Goal: Information Seeking & Learning: Obtain resource

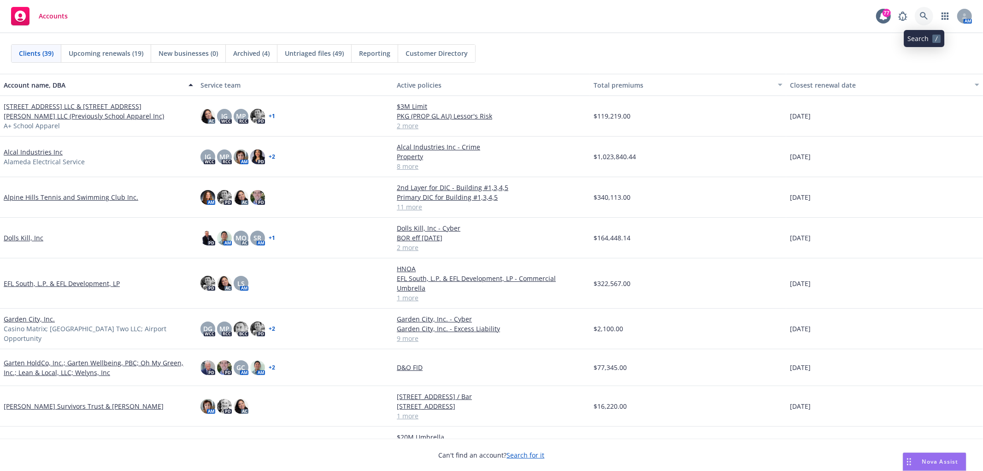
click at [920, 18] on icon at bounding box center [924, 16] width 8 height 8
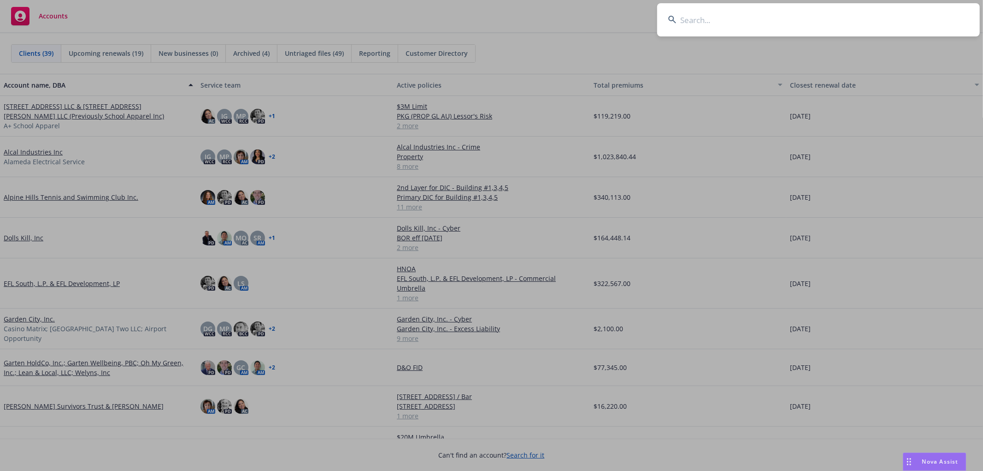
click at [738, 18] on input at bounding box center [818, 19] width 323 height 33
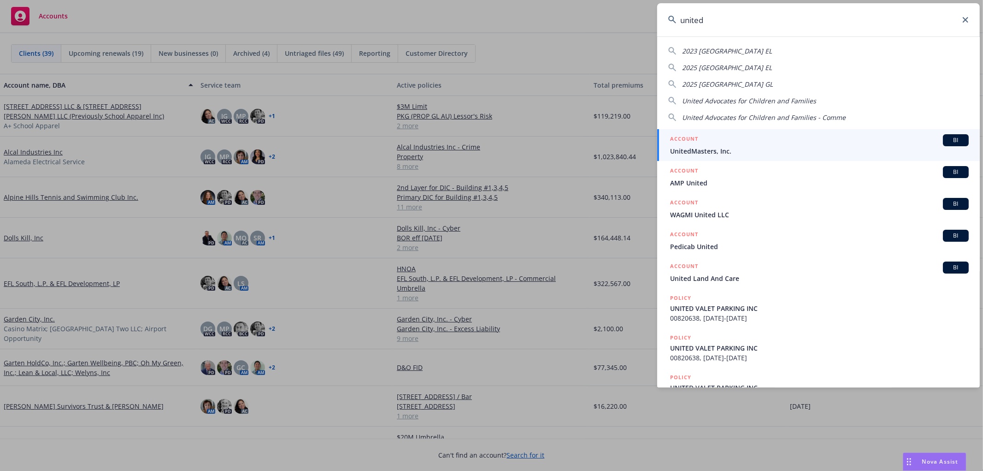
type input "united"
click at [706, 144] on div "ACCOUNT BI" at bounding box center [819, 140] width 299 height 12
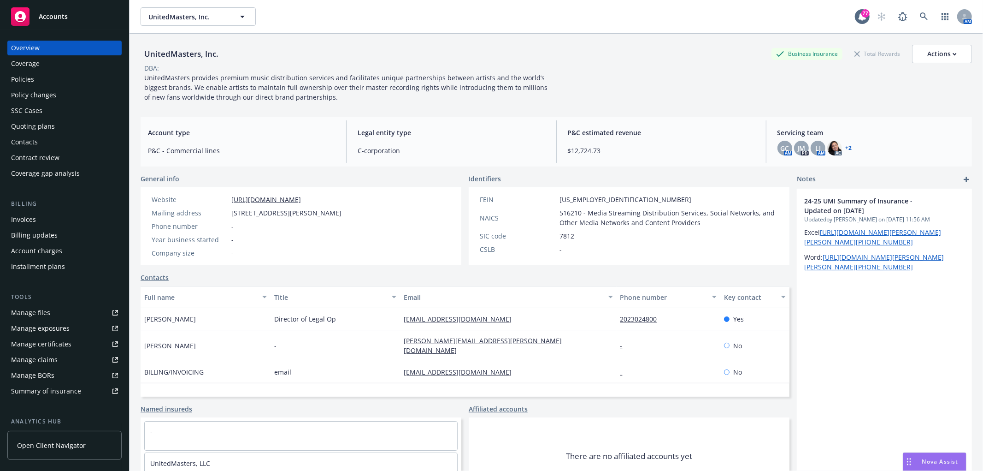
click at [30, 76] on div "Policies" at bounding box center [22, 79] width 23 height 15
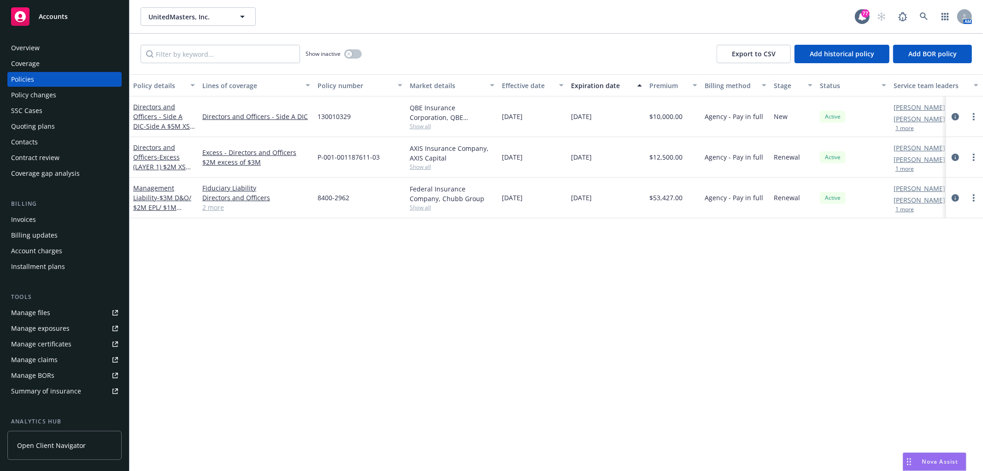
click at [42, 130] on div "Quoting plans" at bounding box center [33, 126] width 44 height 15
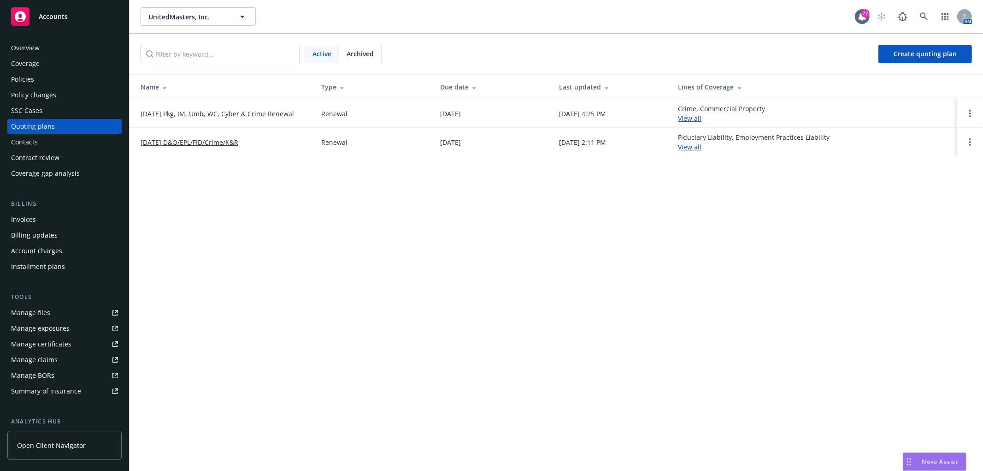
click at [214, 113] on link "08/01/25 Pkg, IM, Umb, WC, Cyber & Crime Renewal" at bounding box center [218, 114] width 154 height 10
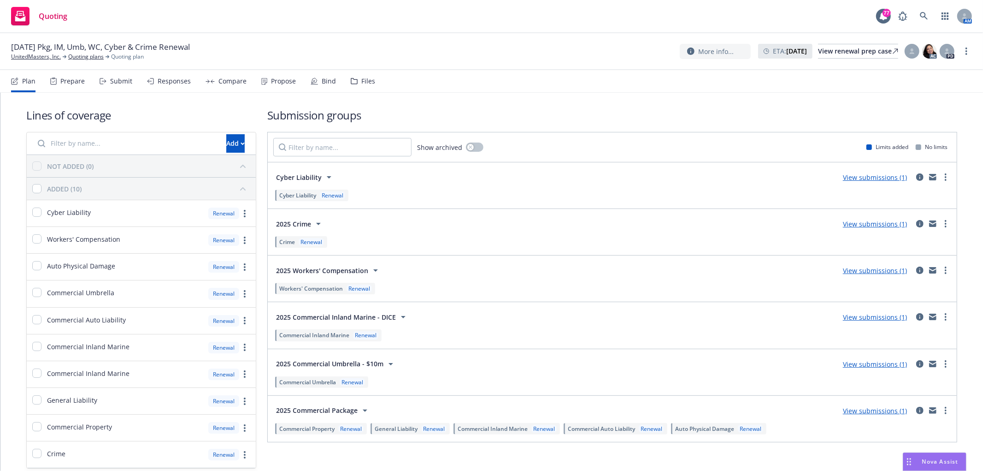
click at [323, 80] on div "Bind" at bounding box center [329, 80] width 14 height 7
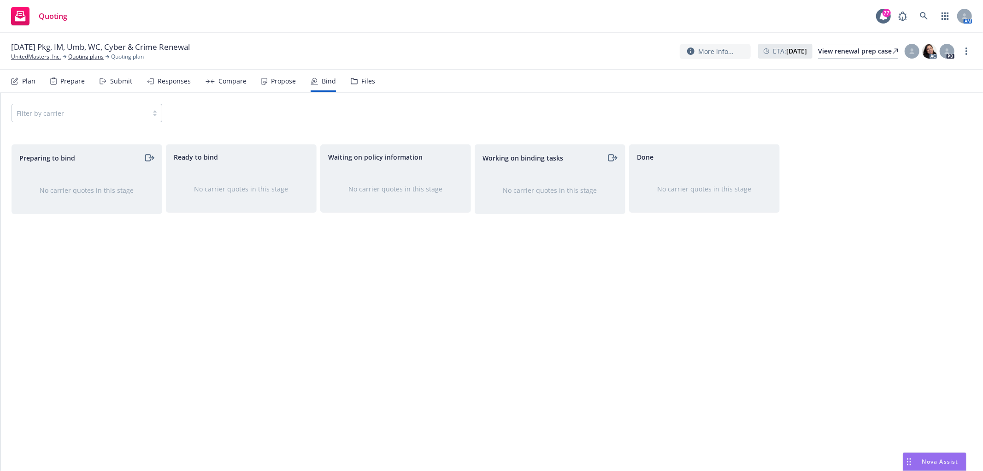
click at [22, 84] on div "Plan" at bounding box center [28, 80] width 13 height 7
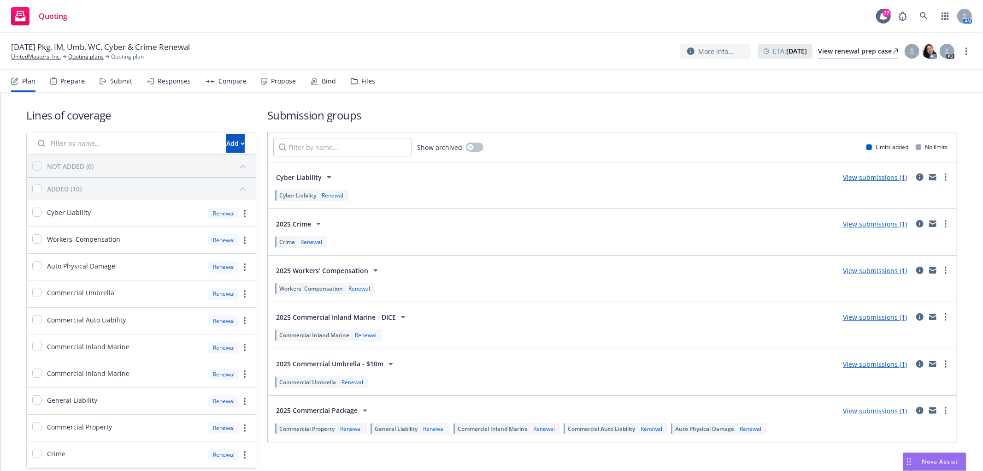
click at [884, 225] on link "View submissions (1)" at bounding box center [875, 223] width 64 height 9
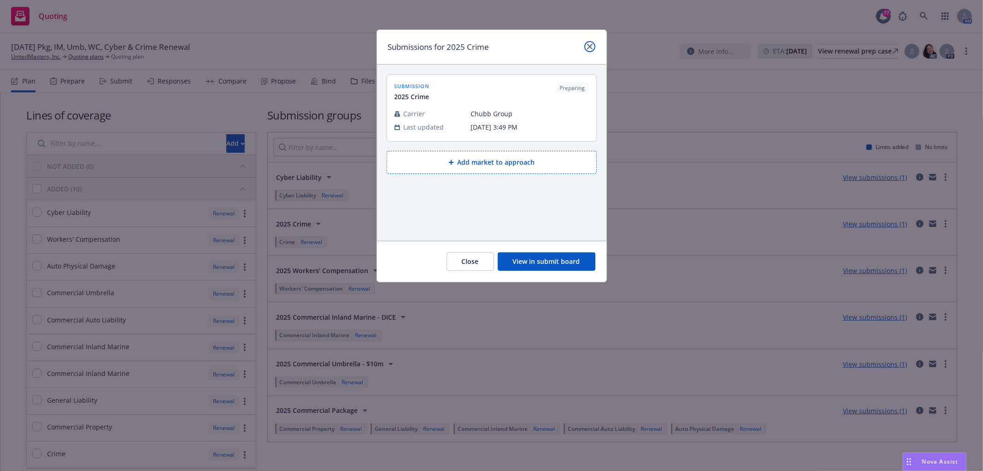
click at [588, 47] on icon "close" at bounding box center [590, 47] width 6 height 6
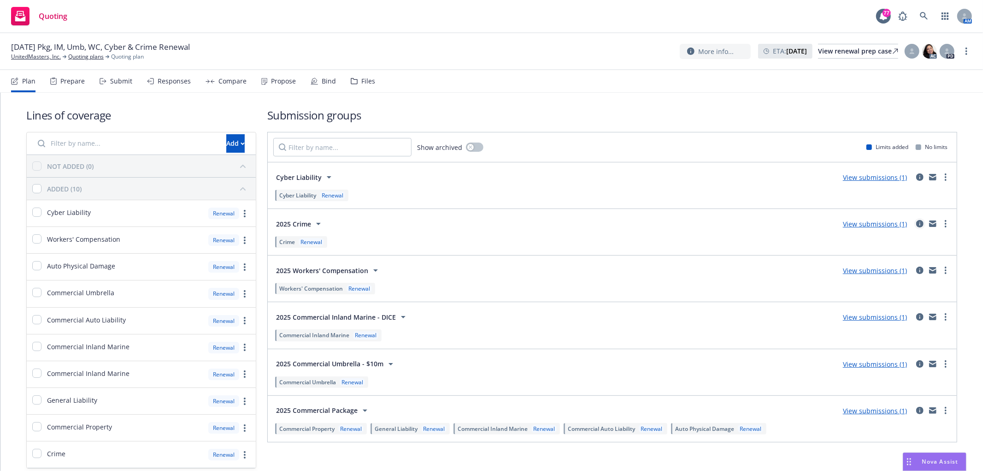
click at [916, 223] on icon "circleInformation" at bounding box center [919, 223] width 7 height 7
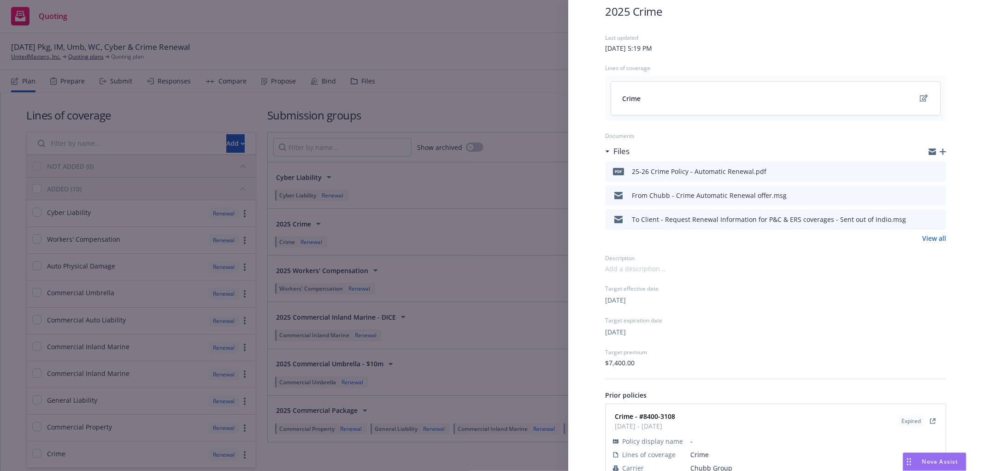
scroll to position [24, 0]
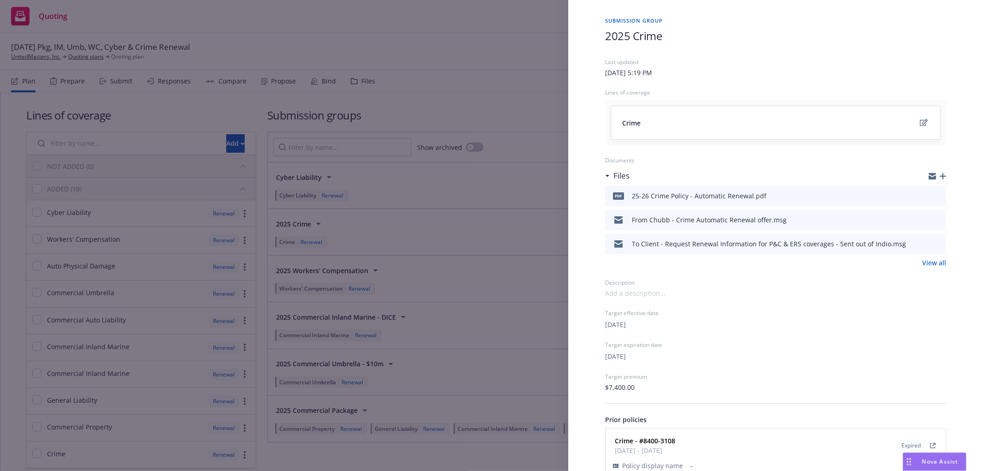
click at [933, 194] on icon "preview file" at bounding box center [937, 195] width 8 height 6
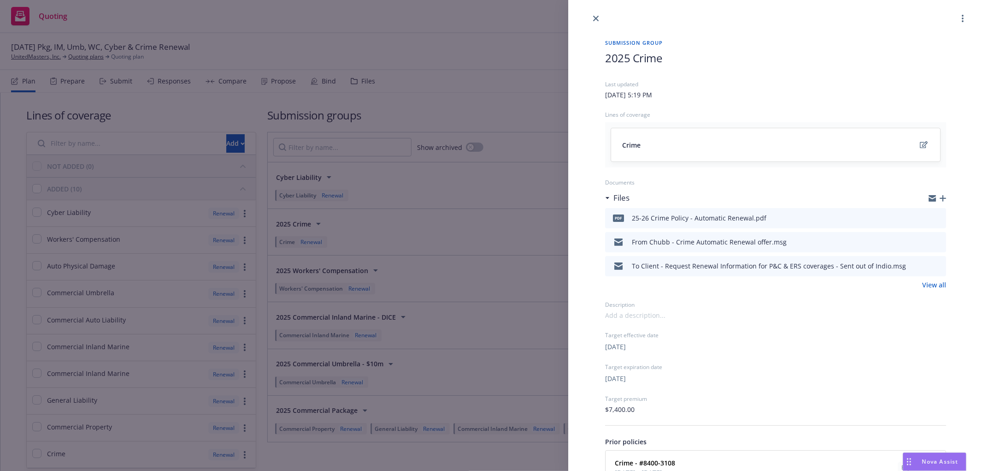
scroll to position [0, 0]
click at [595, 21] on icon "close" at bounding box center [596, 21] width 6 height 6
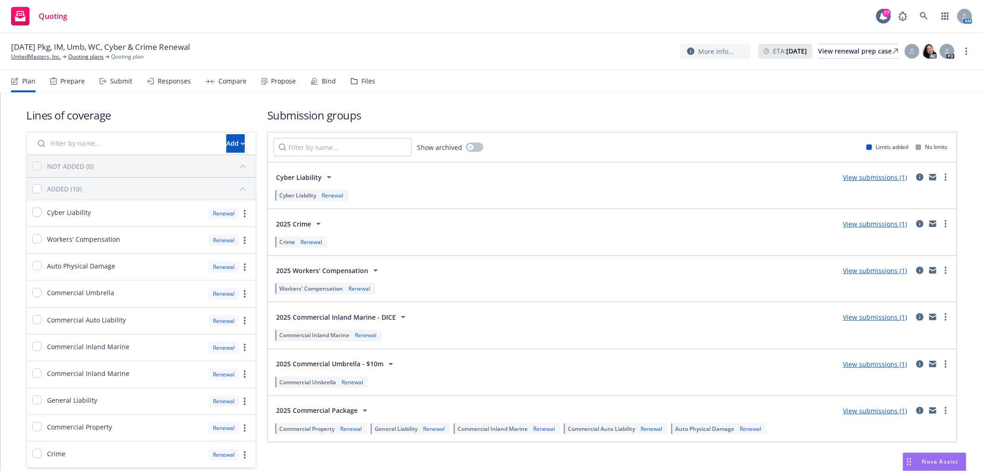
click at [916, 317] on icon "circleInformation" at bounding box center [919, 316] width 7 height 7
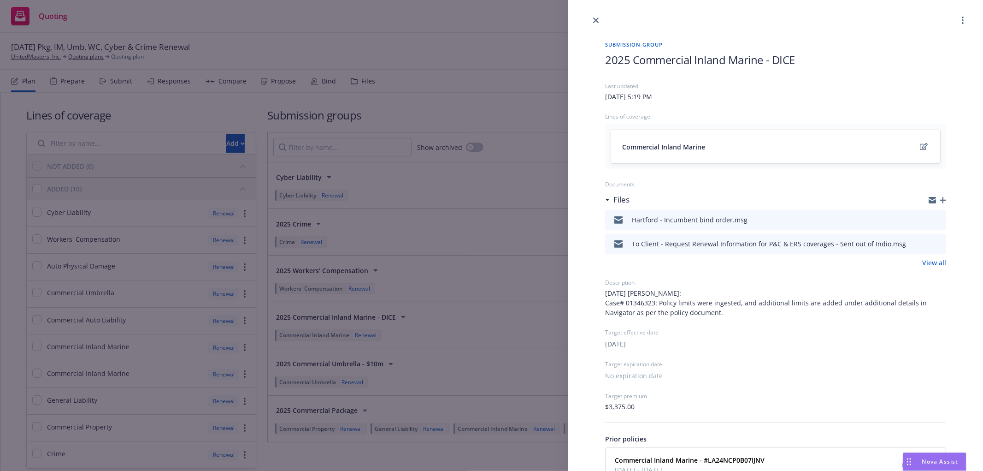
click at [933, 260] on link "View all" at bounding box center [934, 263] width 24 height 10
click at [600, 16] on link "close" at bounding box center [596, 20] width 11 height 11
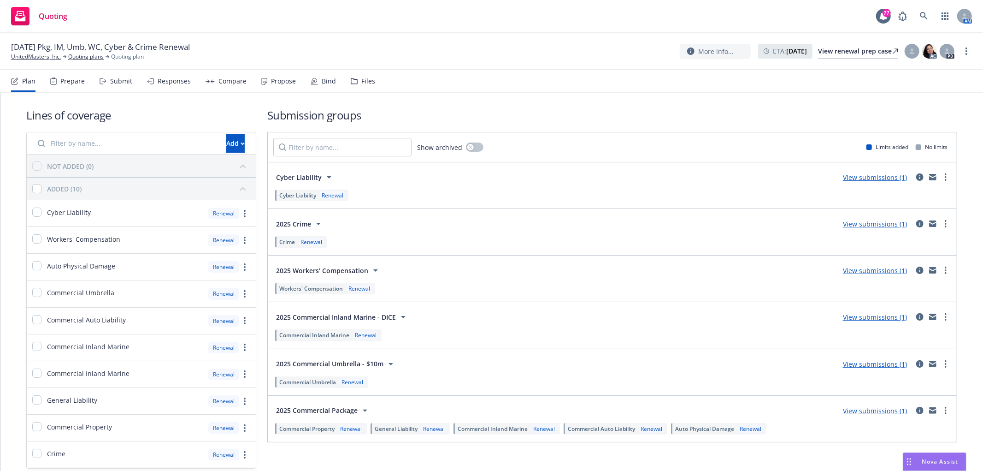
click at [363, 77] on div "Files" at bounding box center [368, 80] width 14 height 7
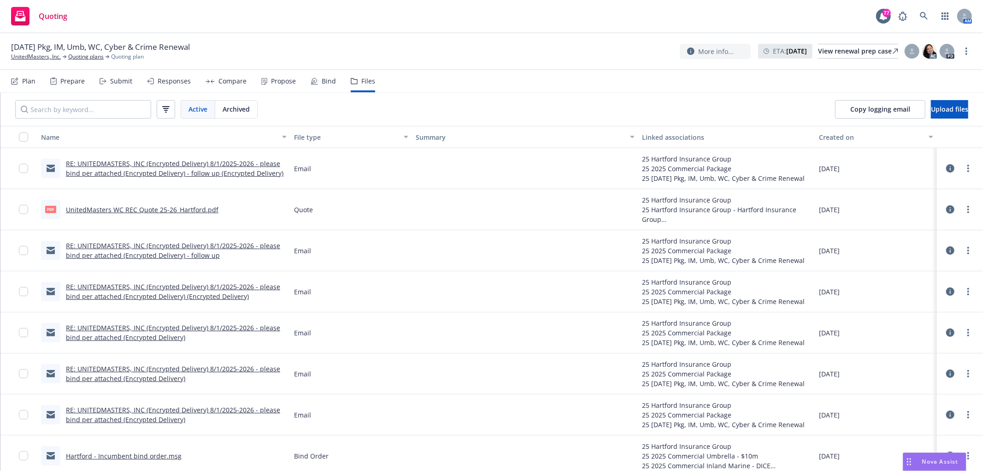
click at [89, 118] on div "Active Archived" at bounding box center [136, 109] width 272 height 33
click at [97, 104] on input "Search by keyword..." at bounding box center [83, 109] width 136 height 18
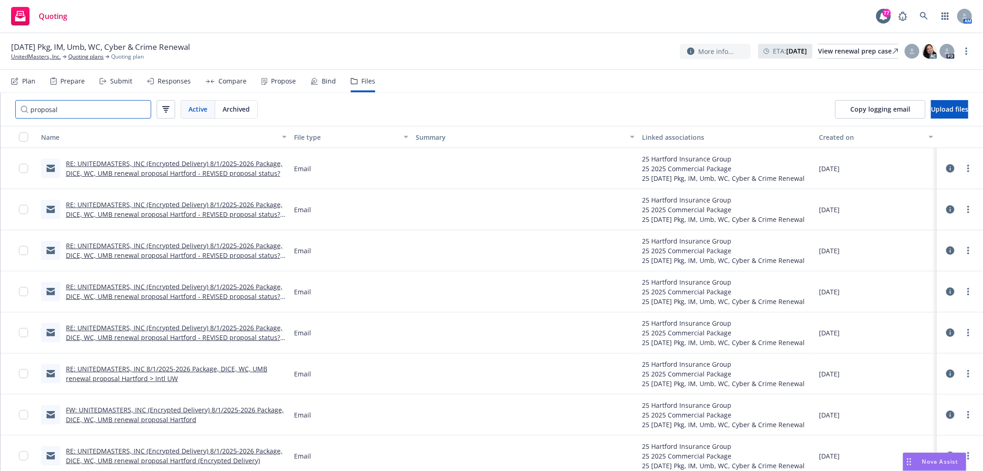
type input "proposal"
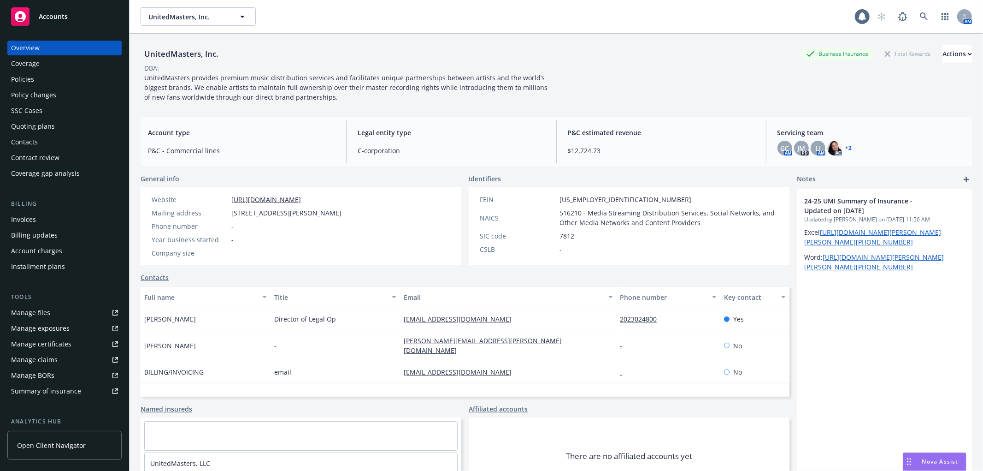
click at [44, 79] on div "Policies" at bounding box center [64, 79] width 107 height 15
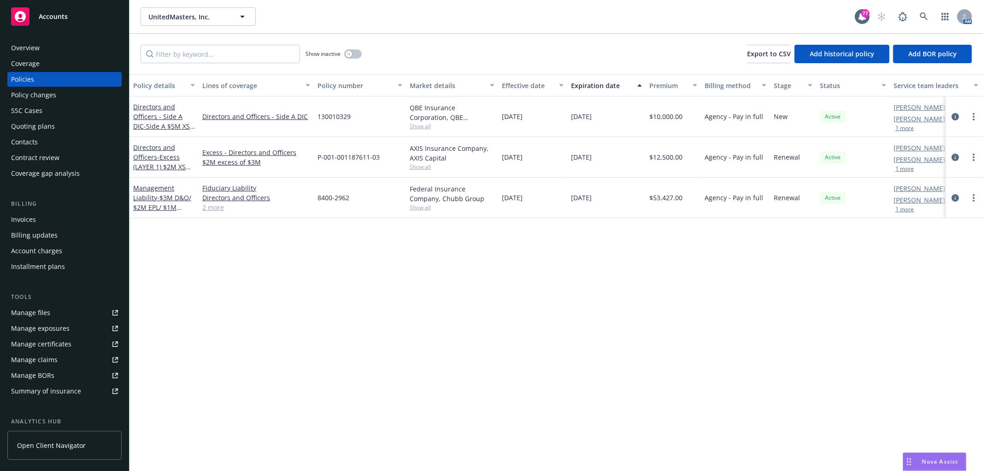
click at [216, 207] on link "2 more" at bounding box center [256, 207] width 108 height 10
click at [351, 56] on div "button" at bounding box center [349, 54] width 6 height 6
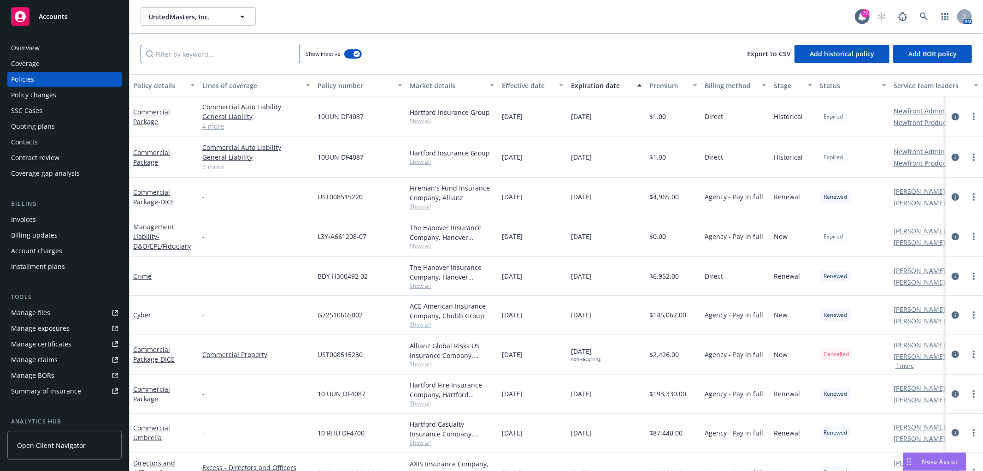
click at [201, 52] on input "Filter by keyword..." at bounding box center [221, 54] width 160 height 18
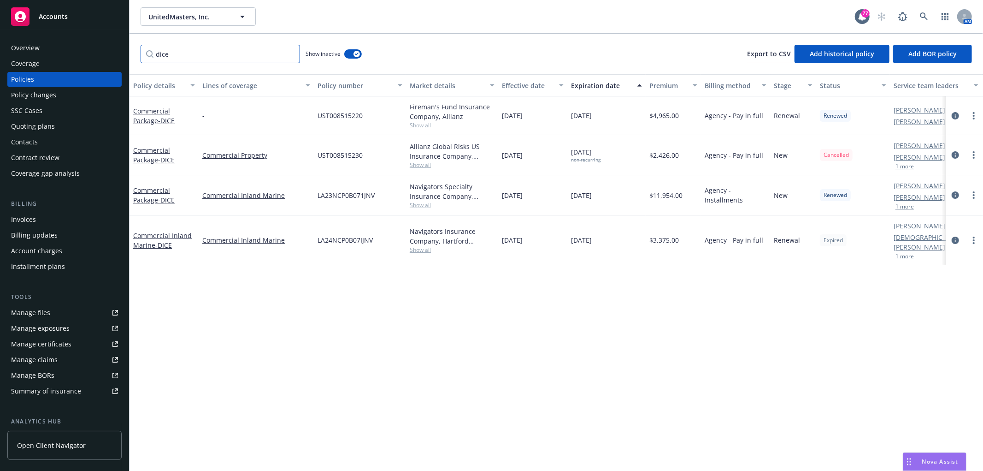
drag, startPoint x: 208, startPoint y: 52, endPoint x: 113, endPoint y: 49, distance: 95.0
click at [113, 52] on div "Accounts Overview Coverage Policies Policy changes SSC Cases Quoting plans Cont…" at bounding box center [491, 235] width 983 height 471
type input "cyber"
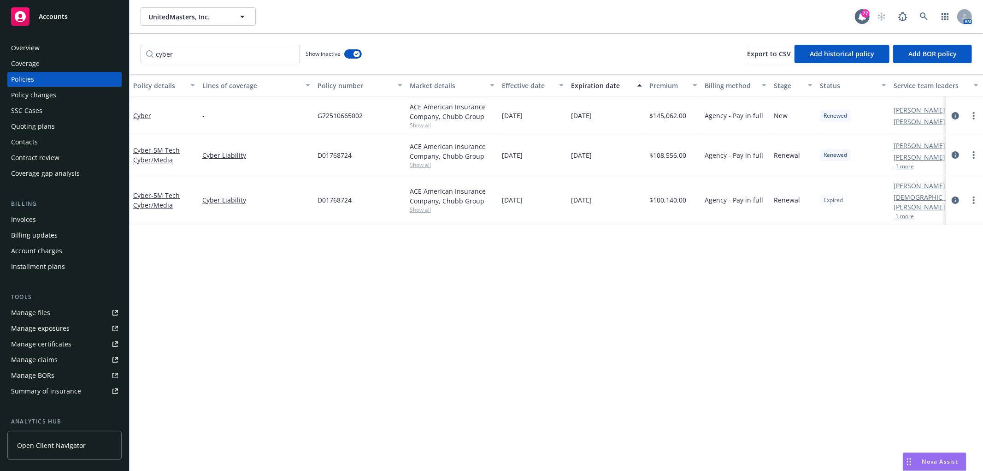
click at [911, 213] on button "1 more" at bounding box center [905, 216] width 18 height 6
click at [34, 319] on div "Manage files" at bounding box center [30, 312] width 39 height 15
click at [911, 213] on button "1 more" at bounding box center [905, 216] width 18 height 6
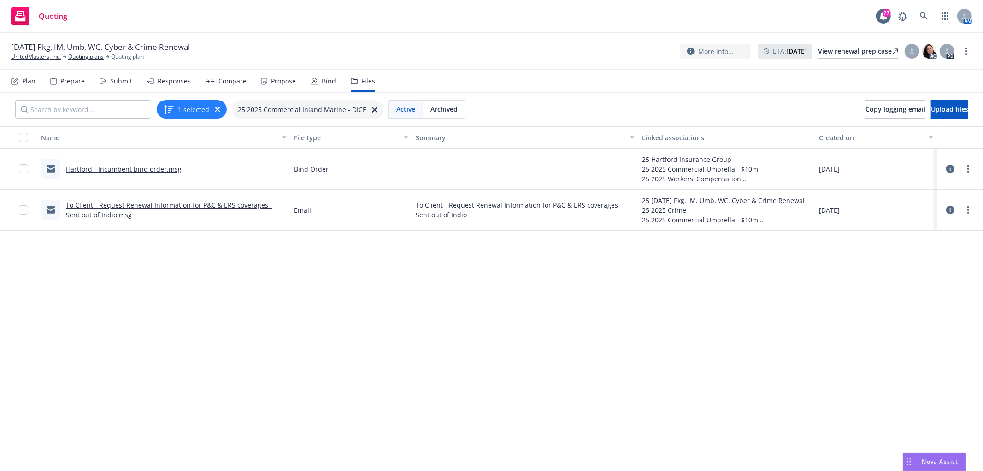
click at [100, 165] on link "Hartford - Incumbent bind order.msg" at bounding box center [124, 169] width 116 height 9
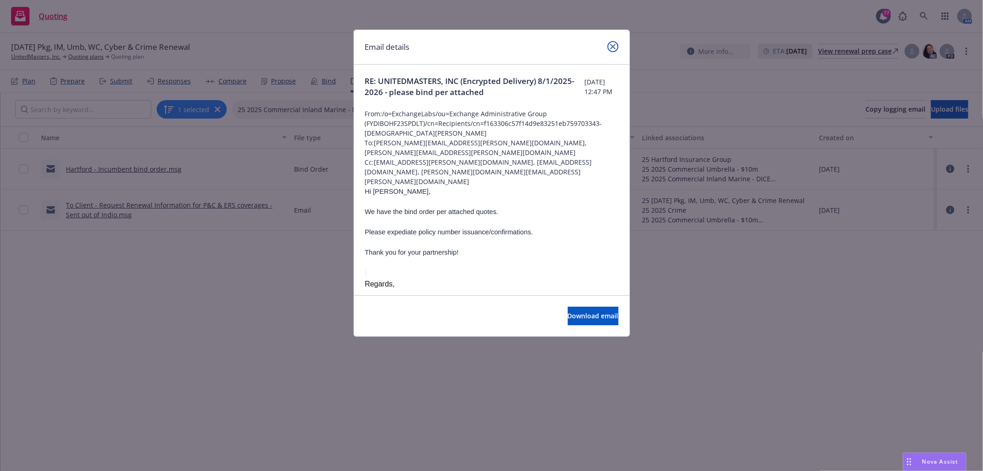
click at [613, 45] on icon "close" at bounding box center [613, 47] width 6 height 6
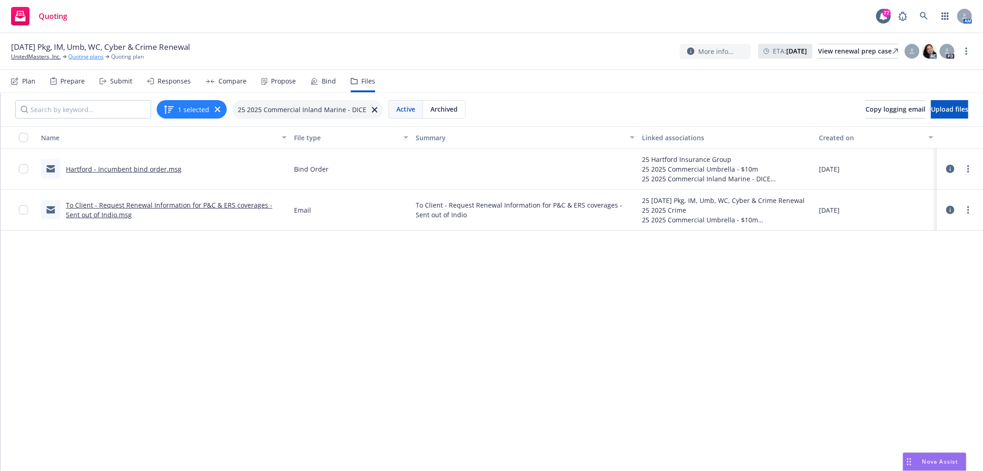
click at [90, 58] on link "Quoting plans" at bounding box center [85, 57] width 35 height 8
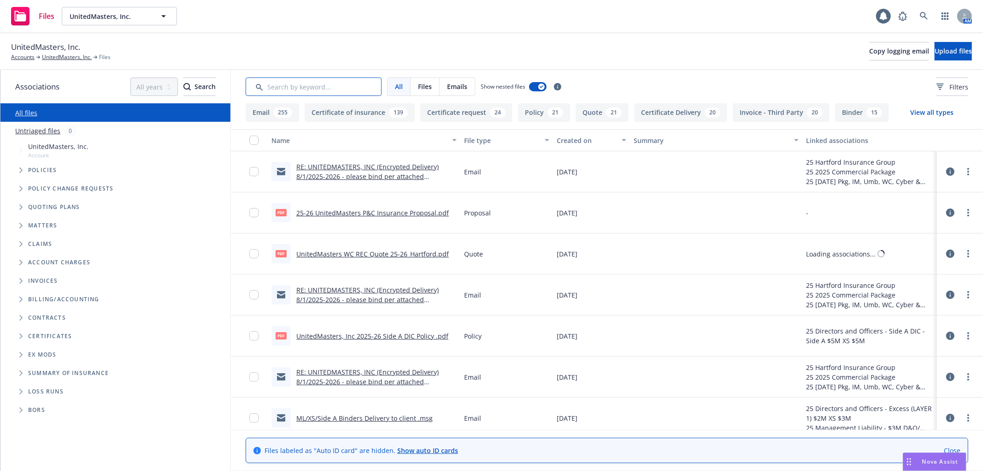
click at [302, 91] on input "Search by keyword..." at bounding box center [314, 86] width 136 height 18
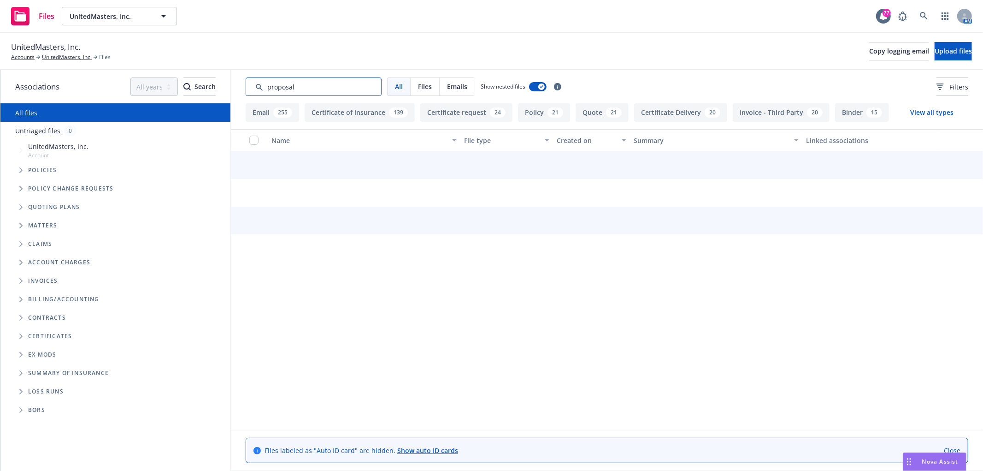
type input "proposal"
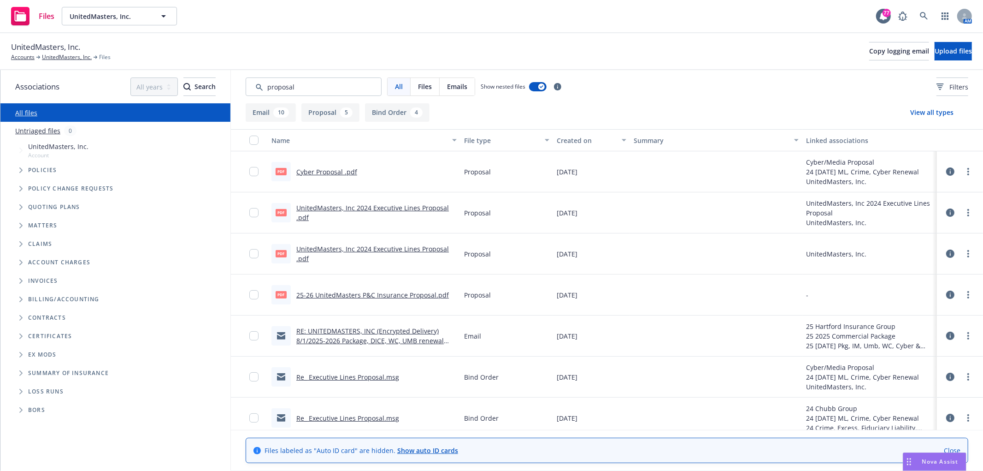
click at [337, 169] on link "Cyber Proposal .pdf" at bounding box center [326, 171] width 61 height 9
click at [422, 206] on link "UnitedMasters, Inc 2024 Executive Lines Proposal .pdf" at bounding box center [372, 212] width 153 height 18
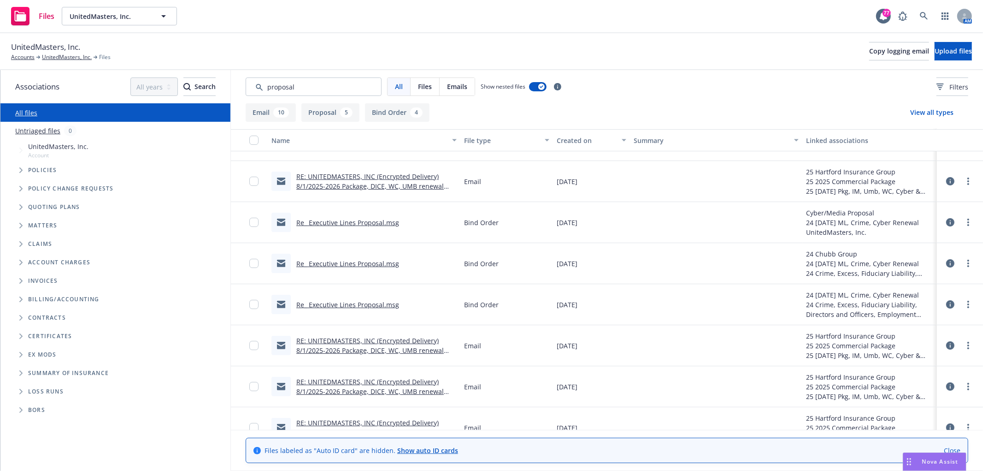
scroll to position [102, 0]
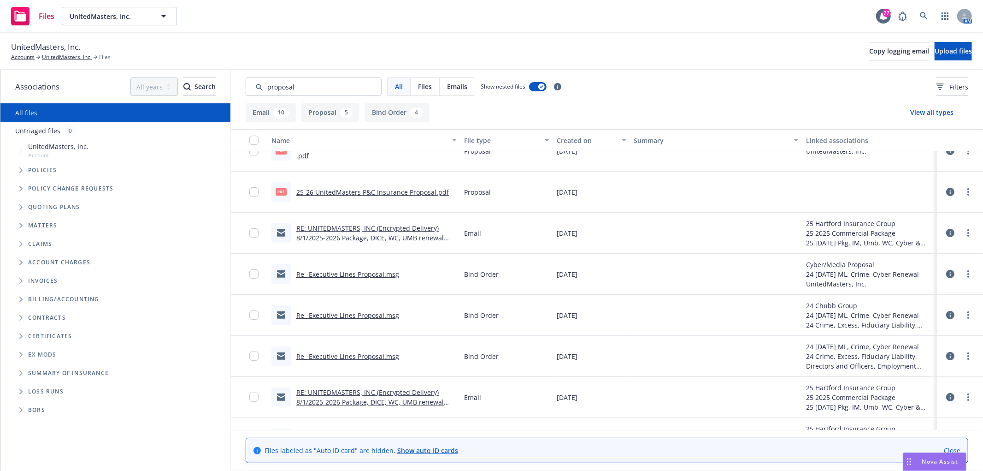
click at [390, 238] on link "RE: UNITEDMASTERS, INC (Encrypted Delivery) 8/1/2025-2026 Package, DICE, WC, UM…" at bounding box center [370, 238] width 148 height 28
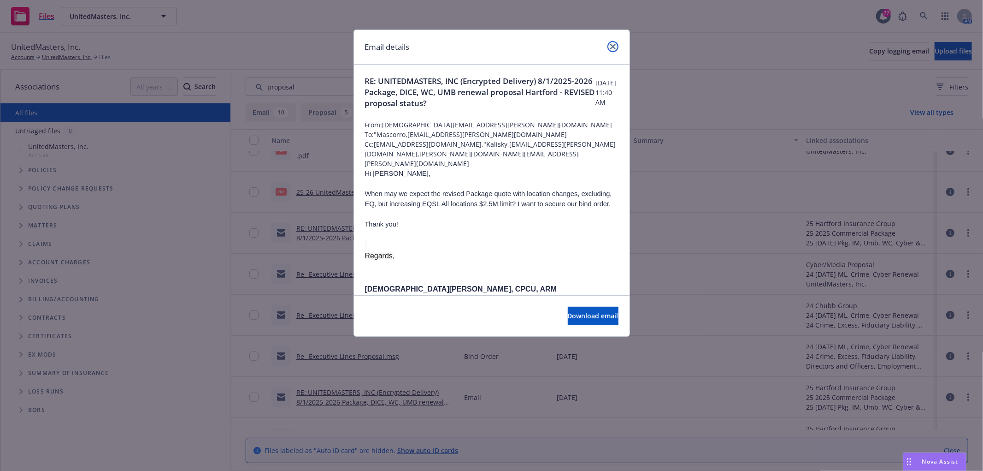
click at [616, 47] on link "close" at bounding box center [613, 46] width 11 height 11
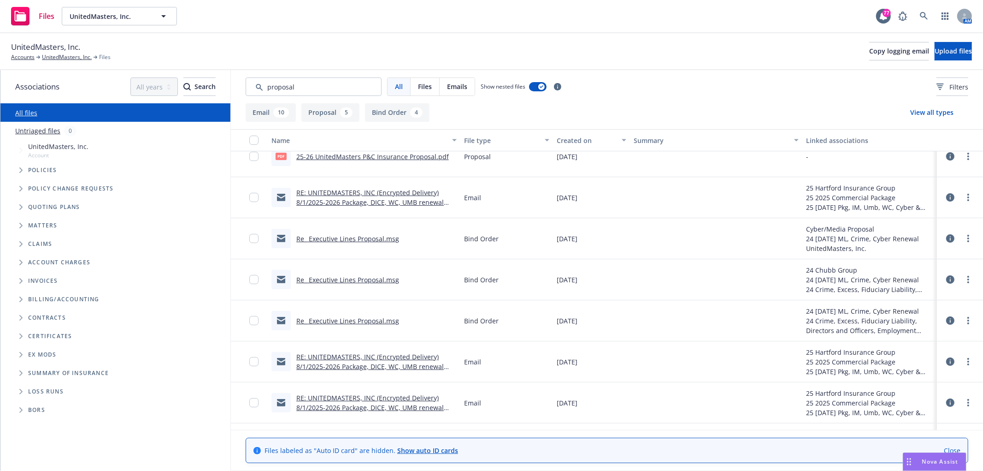
scroll to position [0, 0]
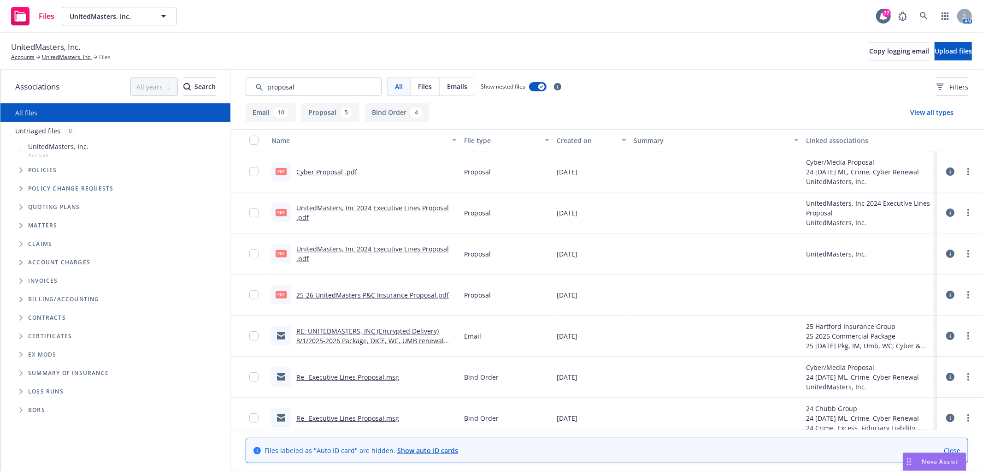
click at [387, 291] on link "25-26 UnitedMasters P&C Insurance Proposal.pdf" at bounding box center [372, 294] width 153 height 9
click at [946, 171] on icon at bounding box center [950, 171] width 8 height 8
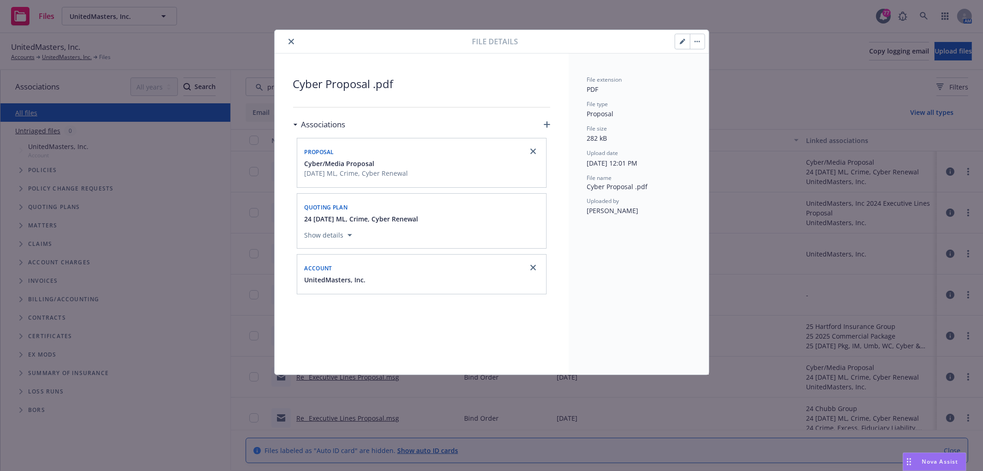
click at [290, 39] on icon "close" at bounding box center [292, 42] width 6 height 6
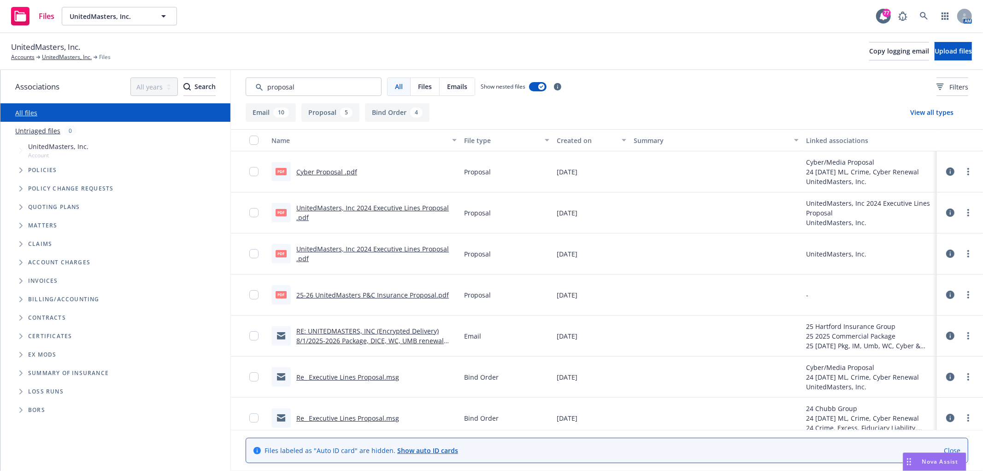
click at [312, 172] on link "Cyber Proposal .pdf" at bounding box center [326, 171] width 61 height 9
click at [51, 57] on link "UnitedMasters, Inc." at bounding box center [67, 57] width 50 height 8
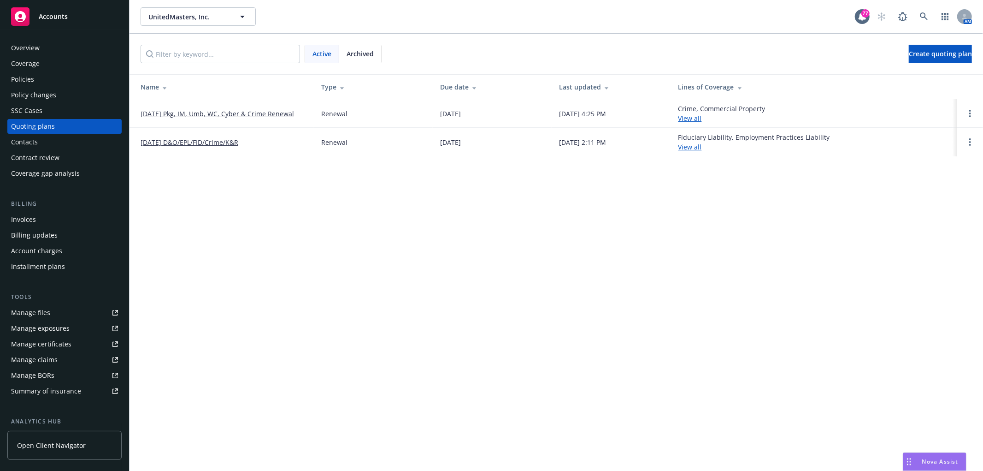
click at [249, 112] on link "[DATE] Pkg, IM, Umb, WC, Cyber & Crime Renewal" at bounding box center [218, 114] width 154 height 10
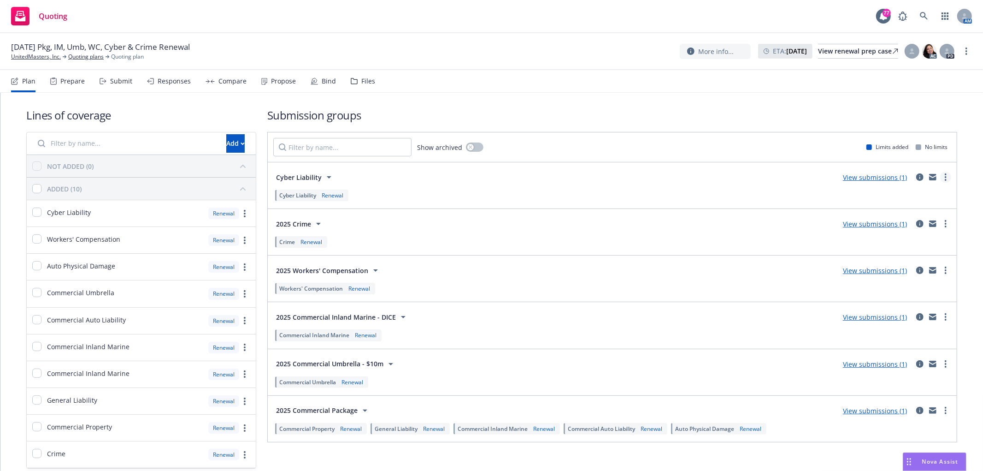
click at [945, 174] on circle "more" at bounding box center [946, 174] width 2 height 2
click at [851, 177] on link "View submissions (1)" at bounding box center [875, 177] width 64 height 9
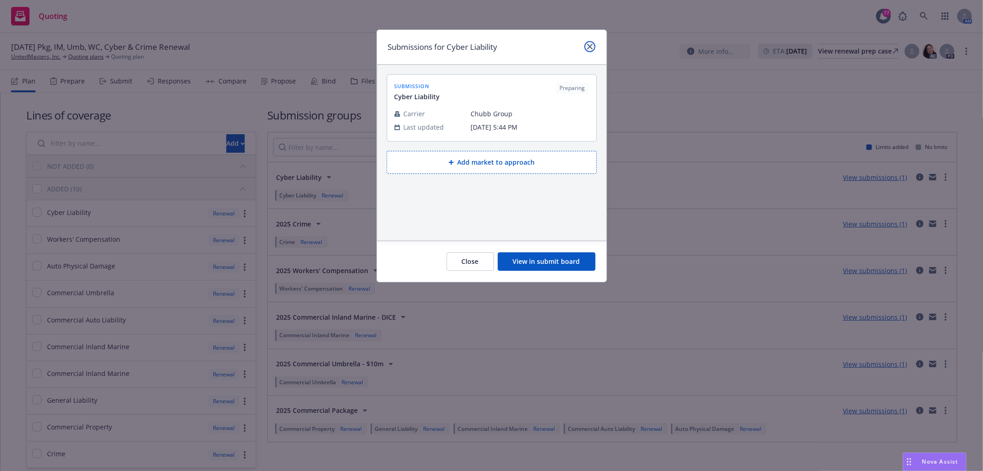
click at [588, 45] on icon "close" at bounding box center [590, 47] width 6 height 6
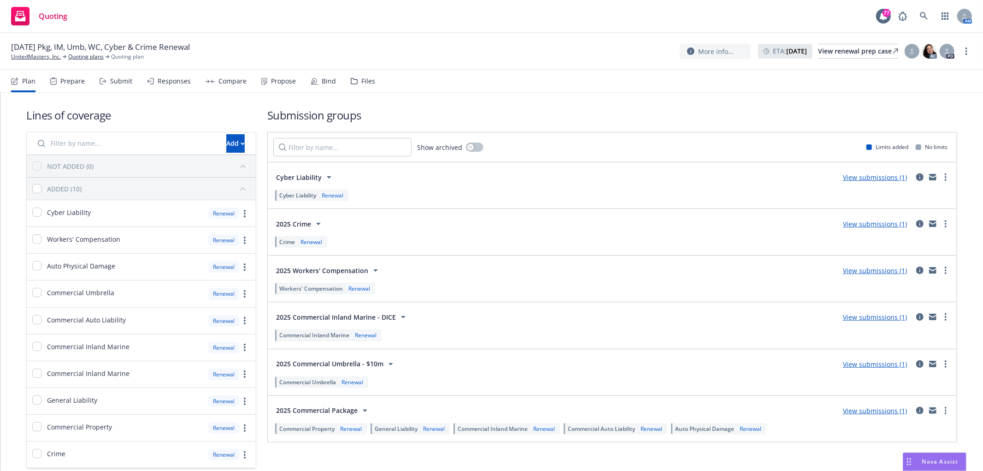
click at [916, 178] on icon "circleInformation" at bounding box center [919, 176] width 7 height 7
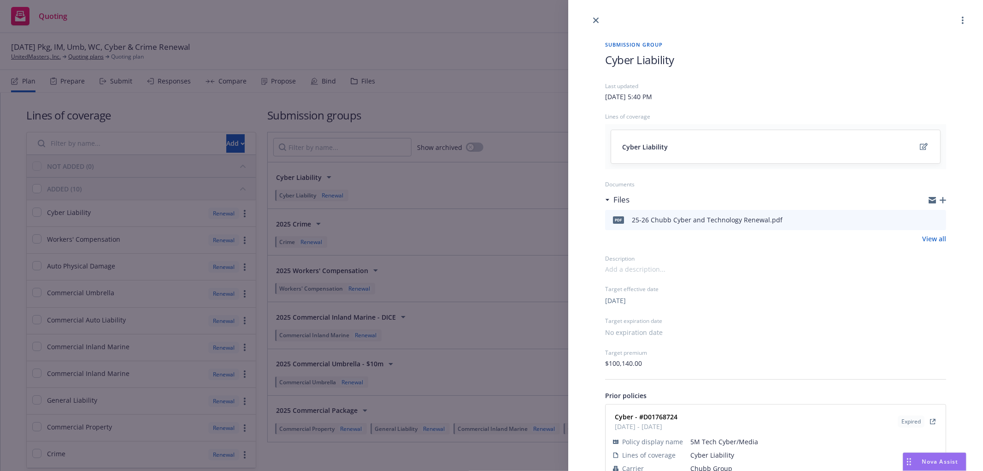
click at [925, 232] on div "pdf 25-26 Chubb Cyber and Technology Renewal.pdf View all" at bounding box center [775, 227] width 341 height 34
click at [923, 236] on link "View all" at bounding box center [934, 239] width 24 height 10
click at [594, 21] on icon "close" at bounding box center [596, 21] width 6 height 6
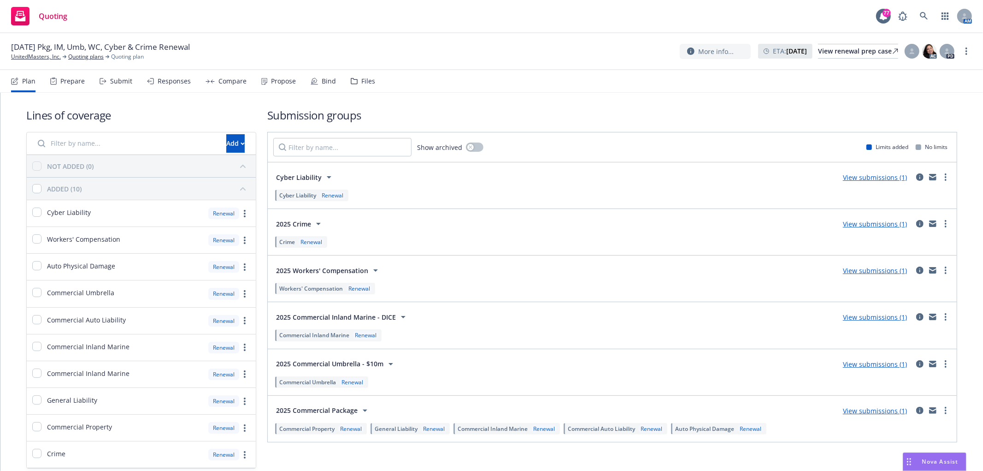
click at [363, 83] on div "Files" at bounding box center [368, 80] width 14 height 7
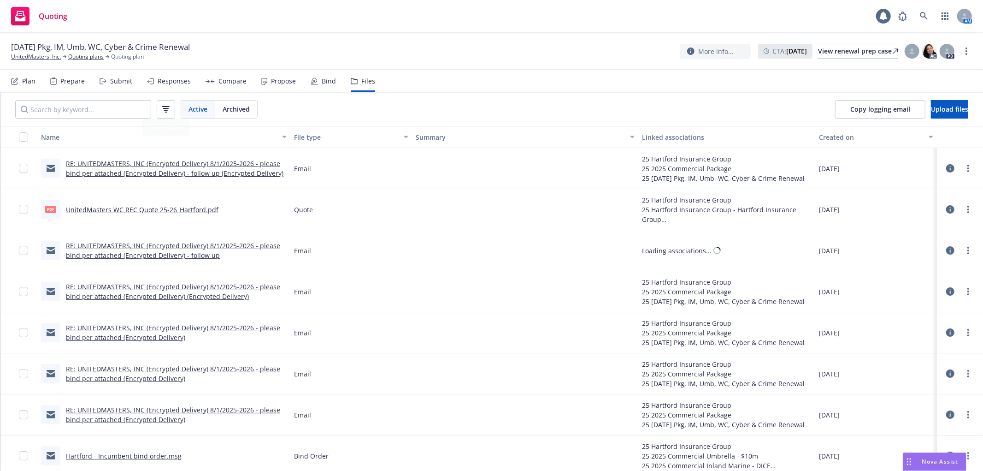
click at [81, 99] on div "Active Archived" at bounding box center [136, 109] width 272 height 33
click at [80, 103] on input "Search by keyword..." at bounding box center [83, 109] width 136 height 18
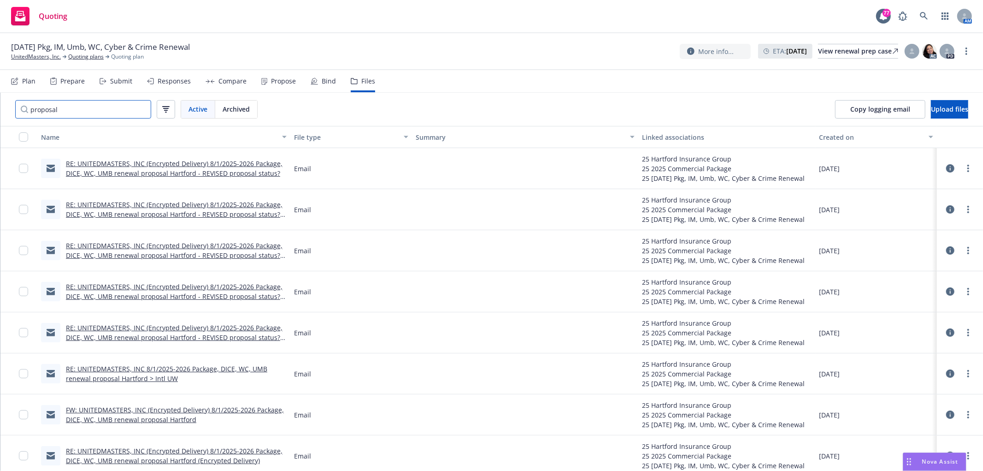
type input "proposal"
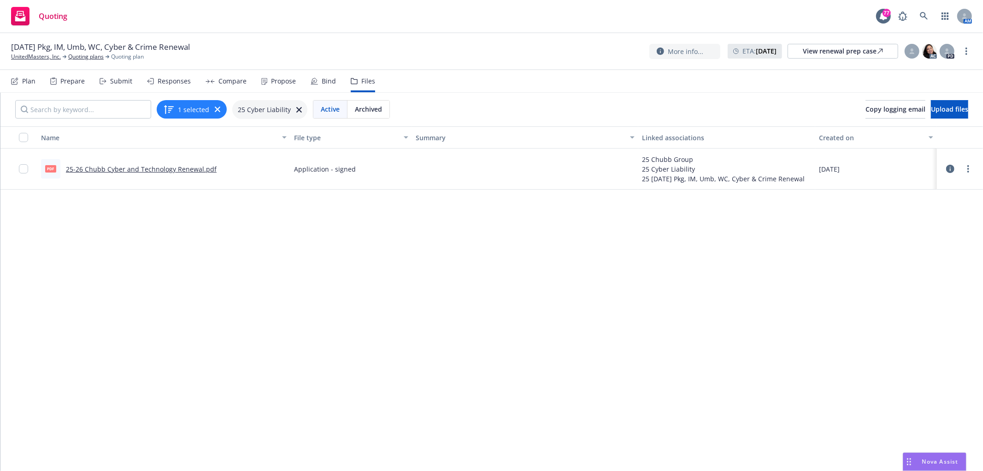
click at [157, 169] on link "25-26 Chubb Cyber and Technology Renewal.pdf" at bounding box center [141, 169] width 151 height 9
click at [946, 167] on icon at bounding box center [950, 169] width 8 height 8
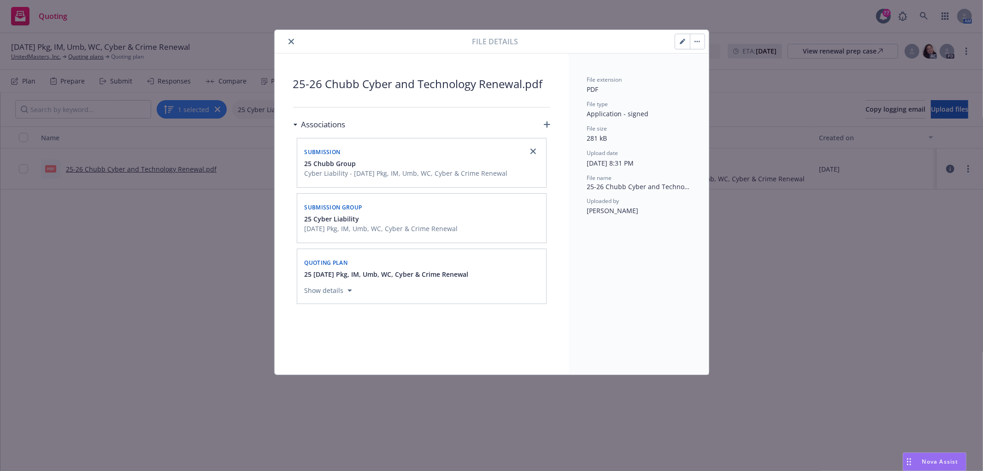
click at [290, 39] on icon "close" at bounding box center [292, 42] width 6 height 6
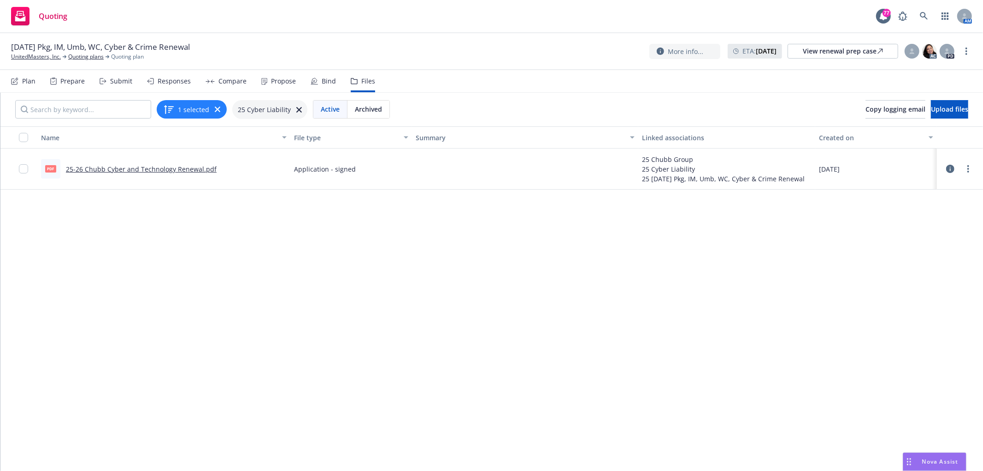
click at [330, 89] on div "Bind" at bounding box center [323, 81] width 25 height 22
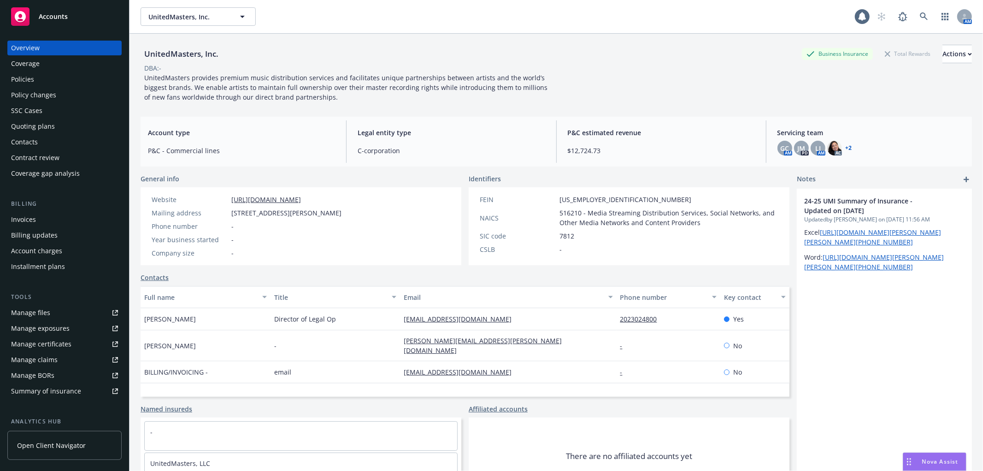
click at [33, 79] on div "Policies" at bounding box center [22, 79] width 23 height 15
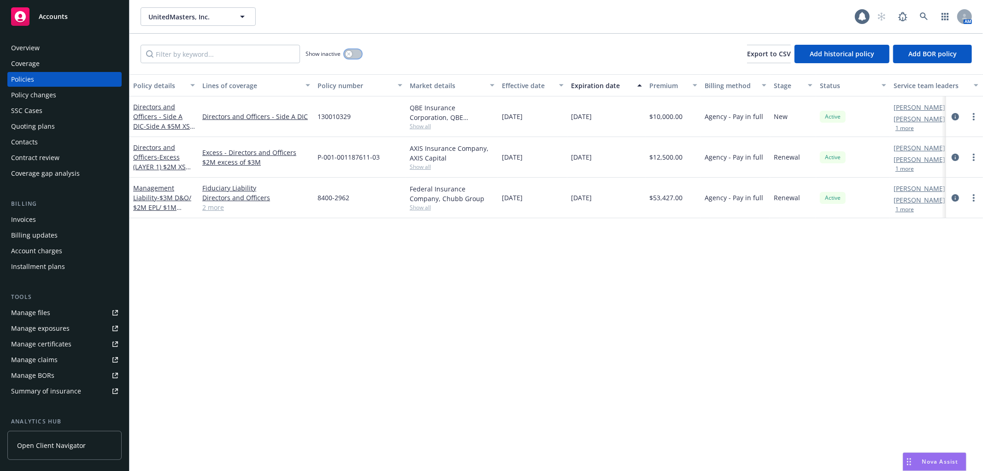
click at [349, 57] on button "button" at bounding box center [353, 53] width 18 height 9
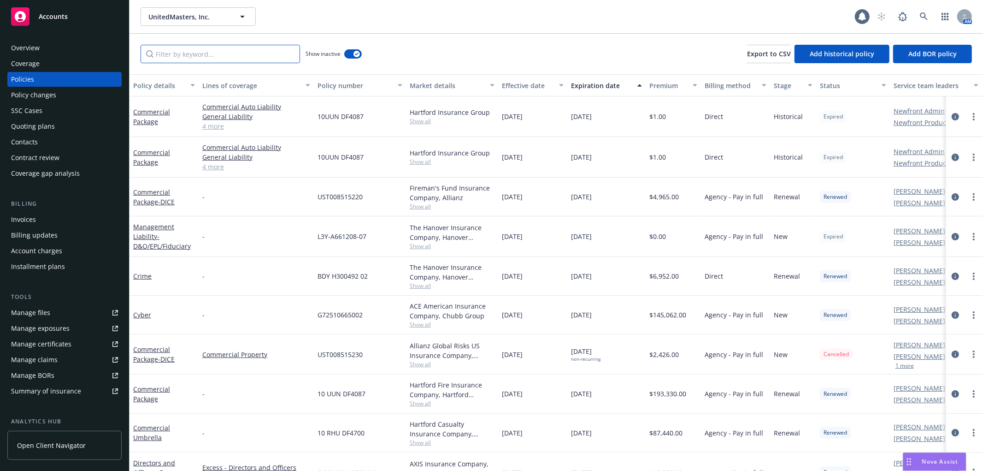
click at [242, 57] on input "Filter by keyword..." at bounding box center [221, 54] width 160 height 18
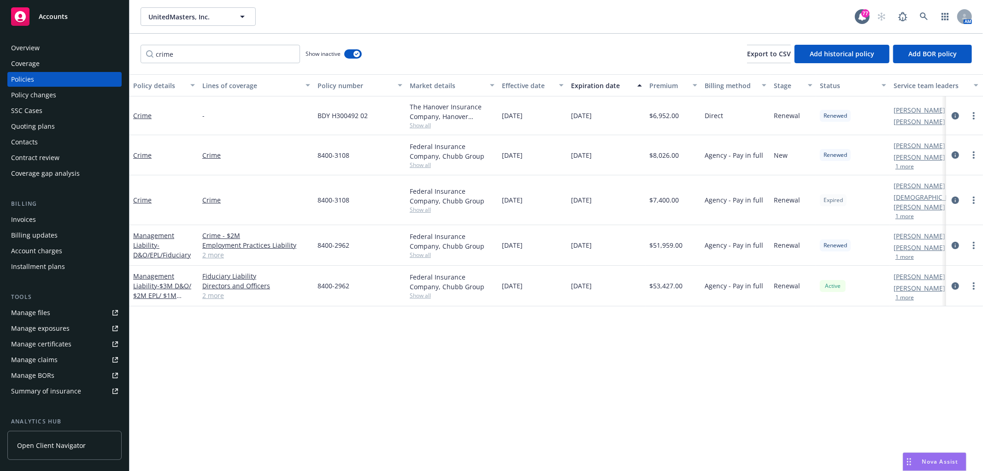
click at [214, 250] on link "2 more" at bounding box center [256, 255] width 108 height 10
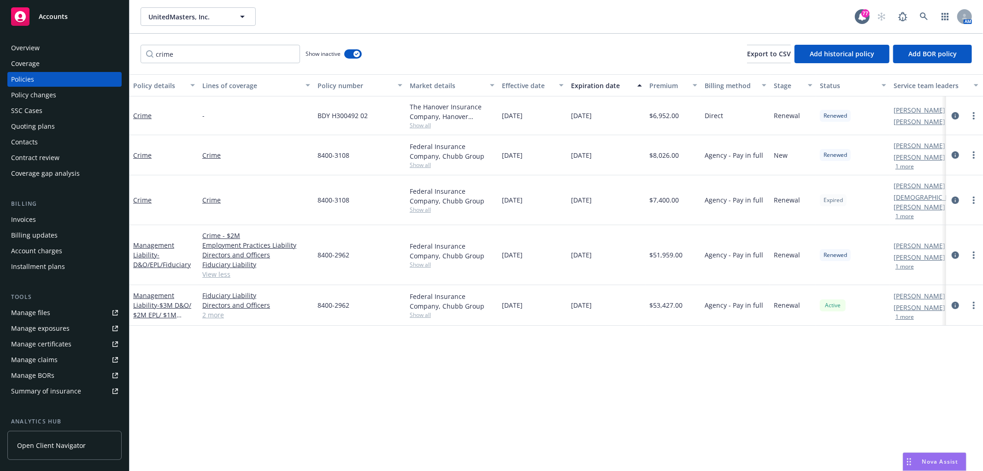
click at [214, 310] on link "2 more" at bounding box center [256, 315] width 108 height 10
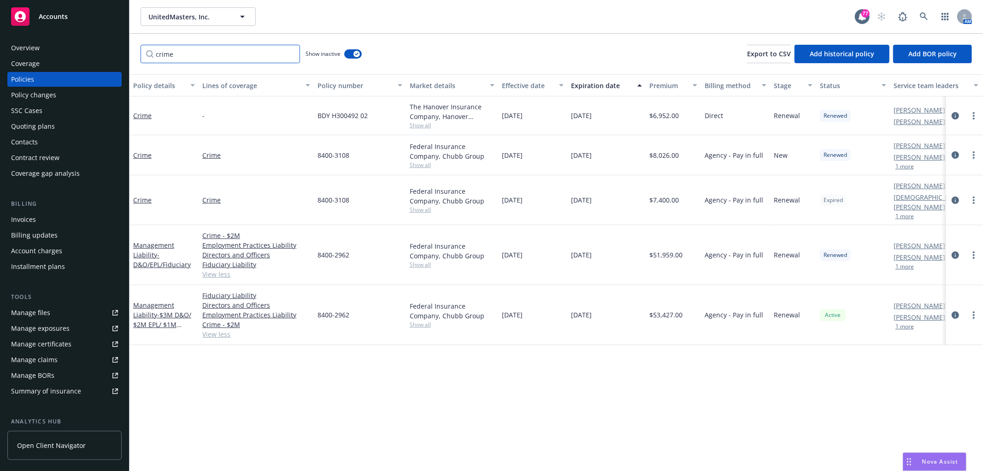
drag, startPoint x: 195, startPoint y: 45, endPoint x: 148, endPoint y: 58, distance: 49.6
click at [148, 58] on input "crime" at bounding box center [221, 54] width 160 height 18
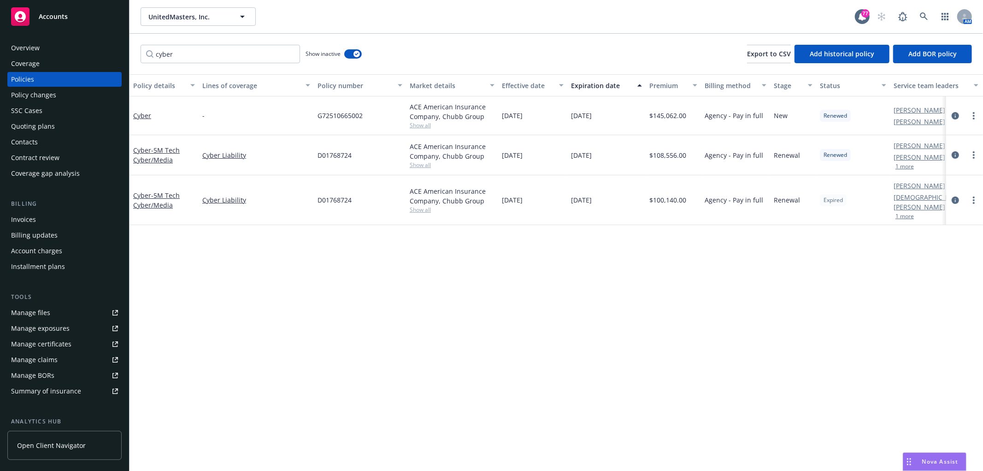
click at [901, 213] on button "1 more" at bounding box center [905, 216] width 18 height 6
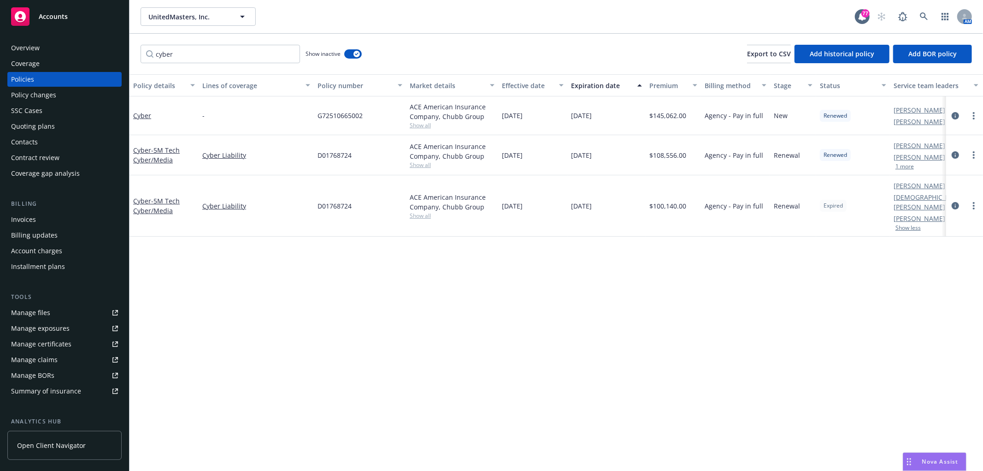
click at [909, 166] on button "1 more" at bounding box center [905, 167] width 18 height 6
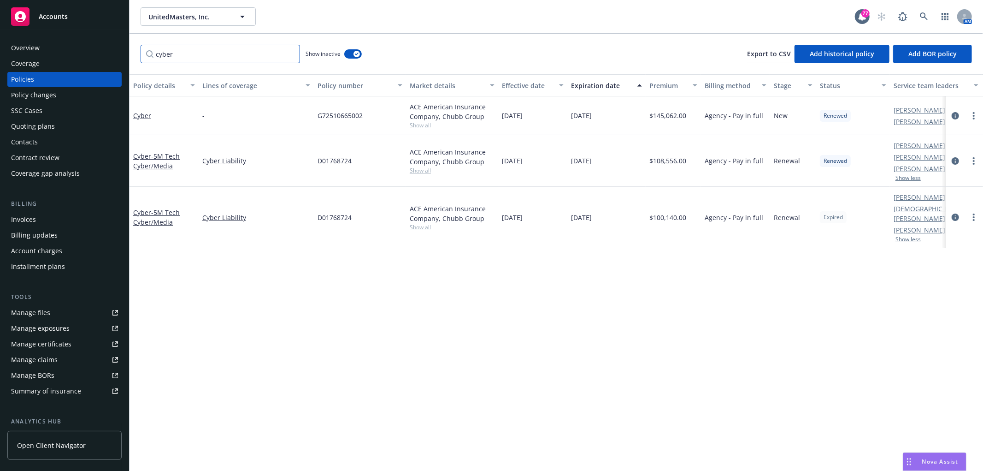
drag, startPoint x: 187, startPoint y: 57, endPoint x: 144, endPoint y: 57, distance: 42.9
click at [144, 57] on input "cyber" at bounding box center [221, 54] width 160 height 18
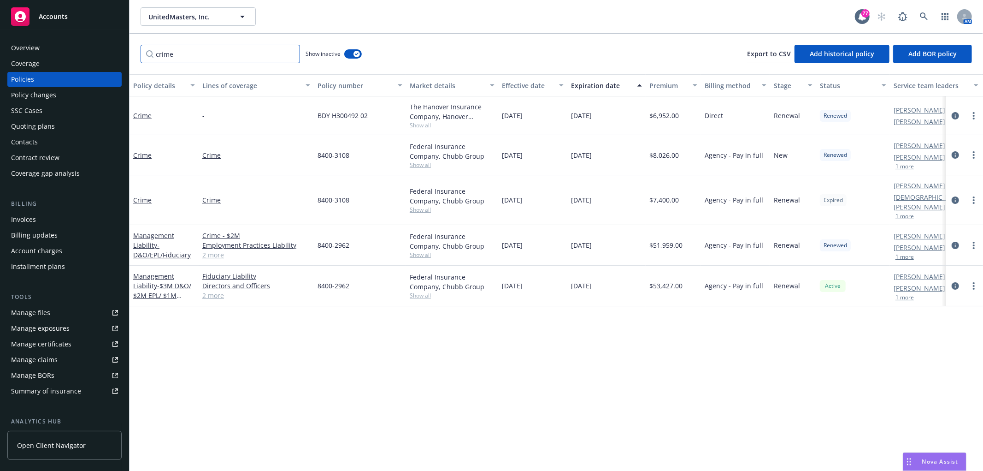
type input "crime"
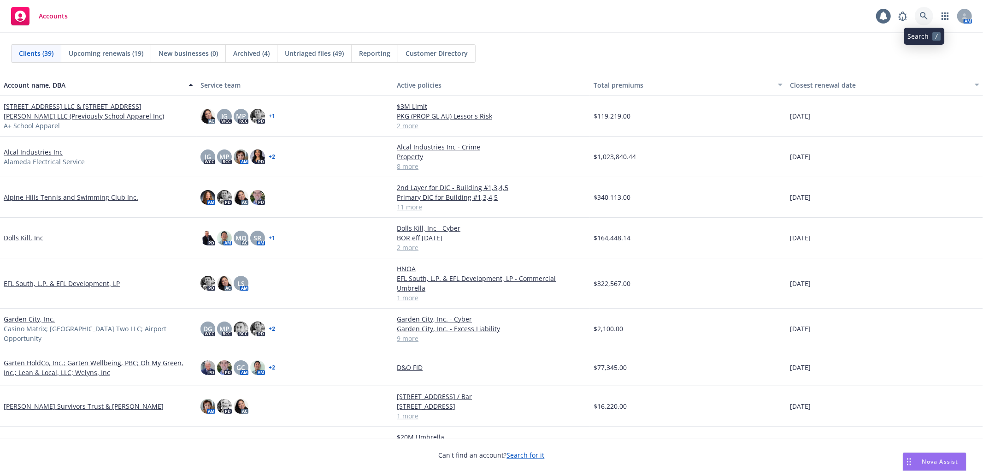
click at [925, 19] on icon at bounding box center [924, 16] width 8 height 8
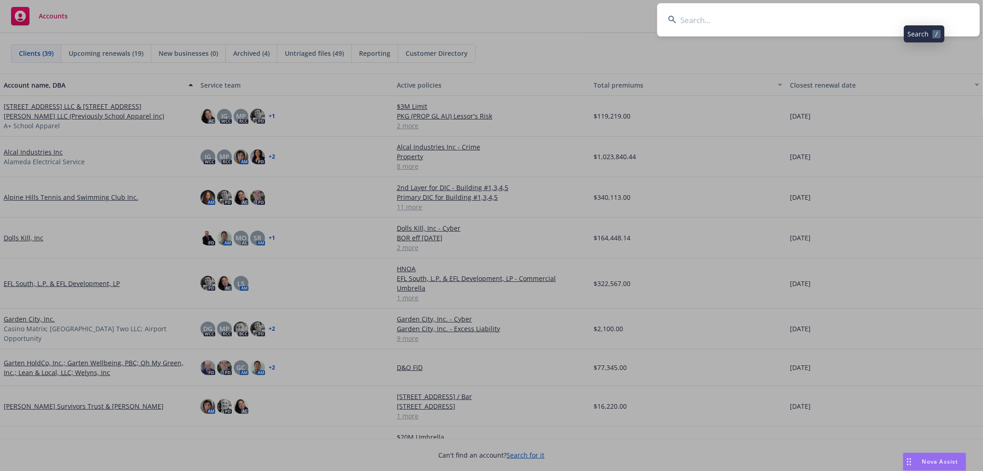
click at [697, 19] on input at bounding box center [818, 19] width 323 height 33
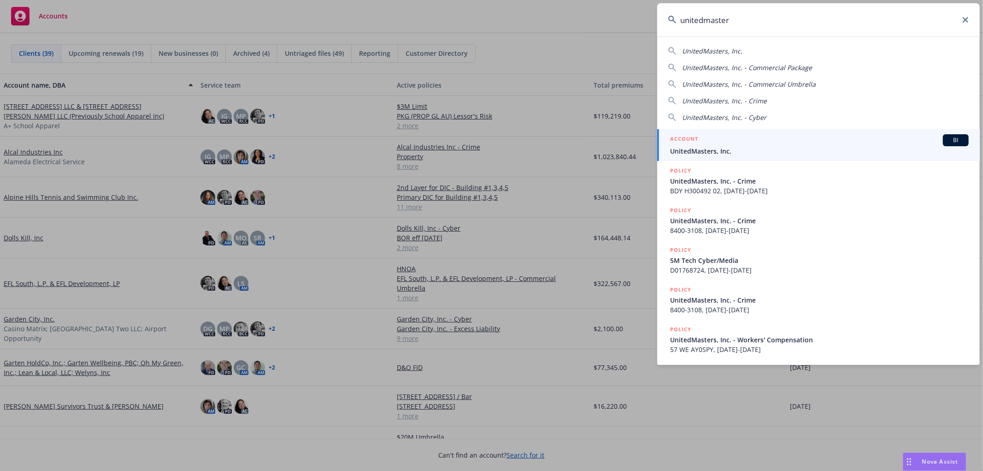
type input "unitedmaster"
click at [733, 146] on span "UnitedMasters, Inc." at bounding box center [819, 151] width 299 height 10
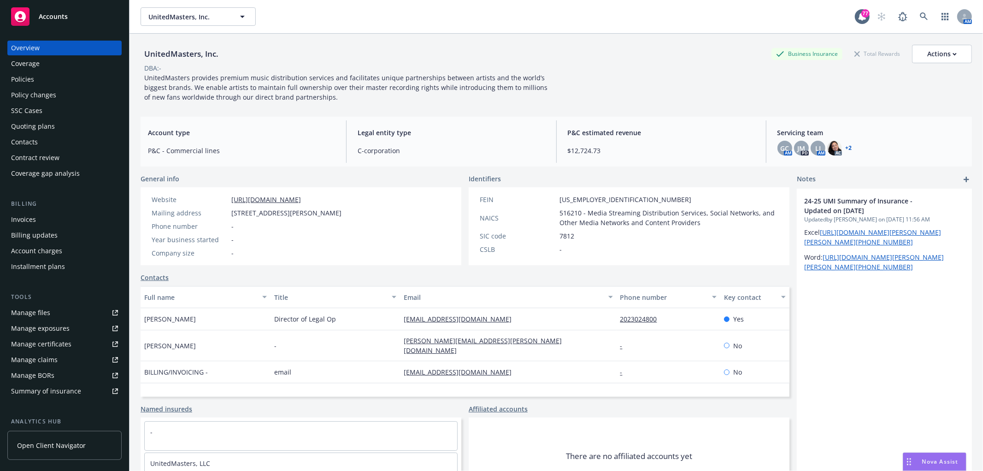
click at [46, 72] on div "Policies" at bounding box center [64, 79] width 107 height 15
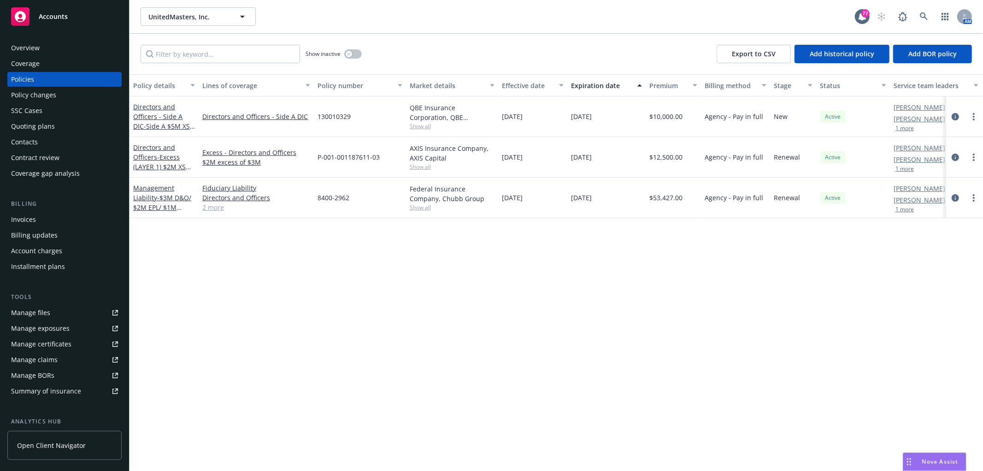
click at [45, 316] on div "Manage files" at bounding box center [30, 312] width 39 height 15
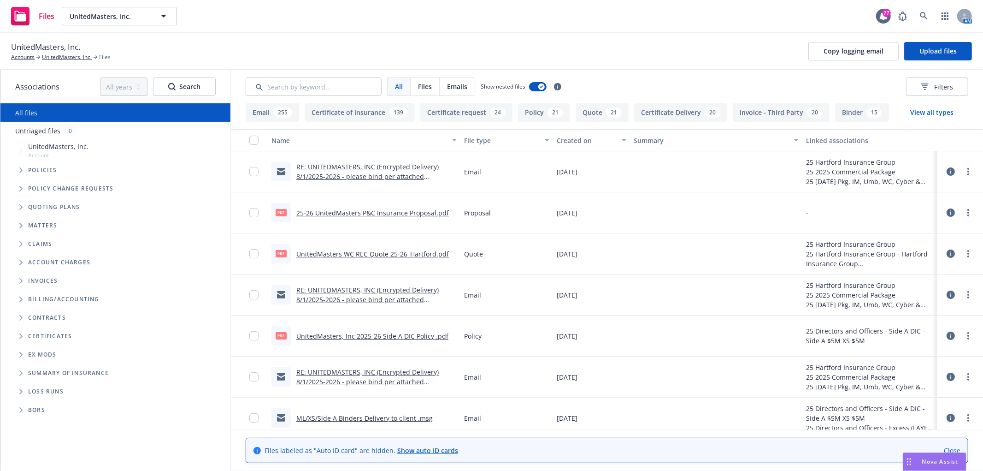
click at [348, 211] on link "25-26 UnitedMasters P&C Insurance Proposal.pdf" at bounding box center [372, 212] width 153 height 9
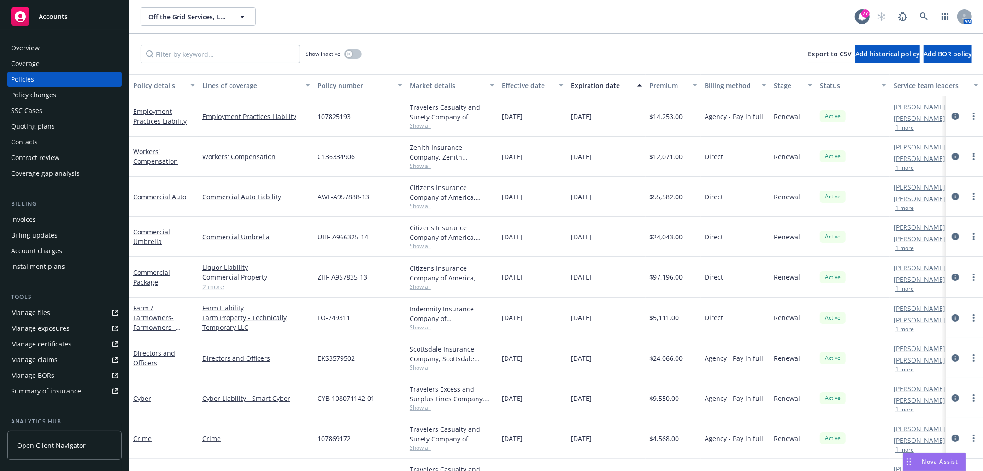
click at [942, 465] on span "Nova Assist" at bounding box center [940, 461] width 36 height 8
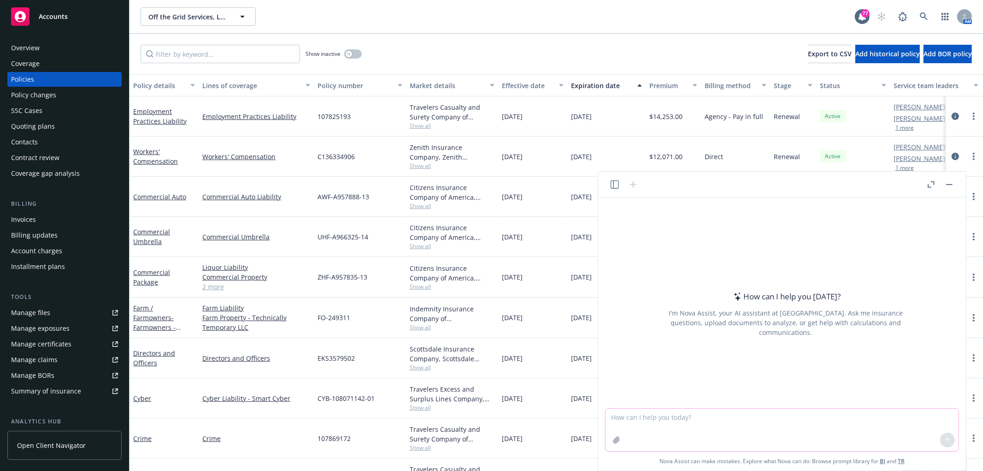
click at [678, 419] on textarea at bounding box center [782, 429] width 353 height 42
click at [614, 439] on icon "button" at bounding box center [616, 439] width 7 height 7
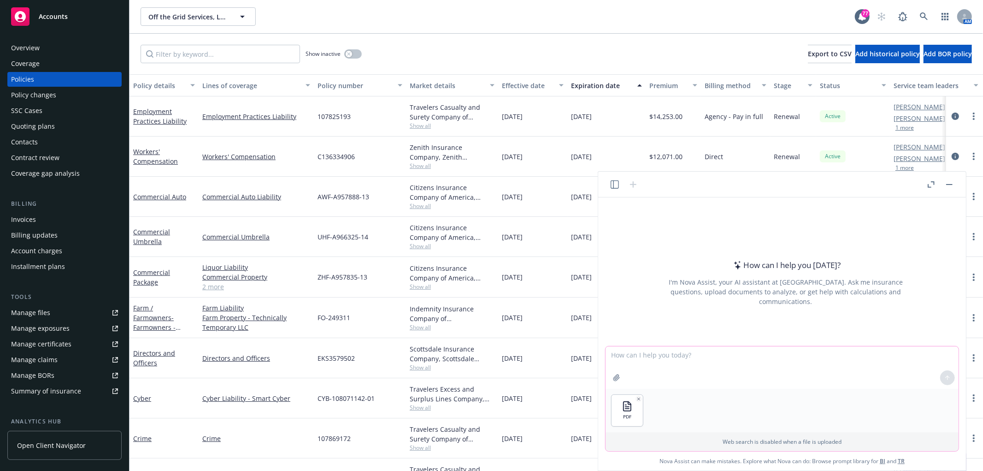
click at [665, 365] on textarea at bounding box center [782, 367] width 353 height 42
type textarea "Please extract a coverage summary from the policy and create a table."
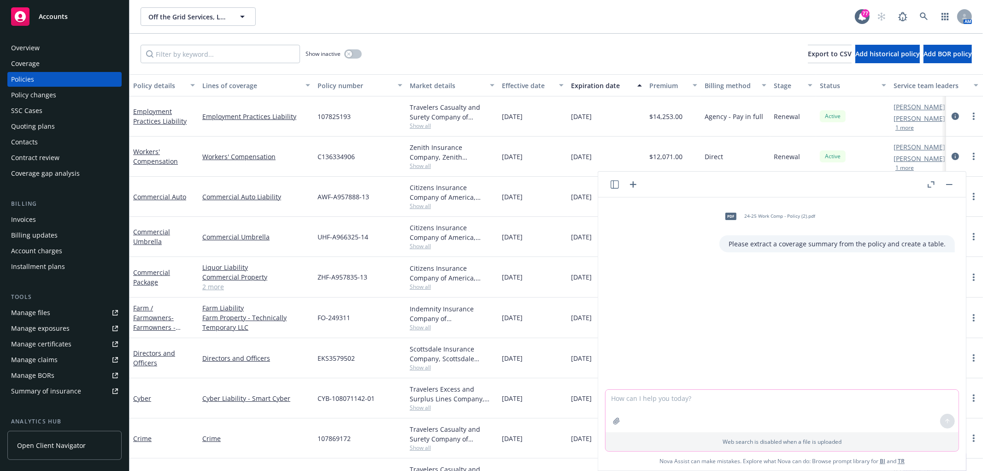
click at [663, 395] on textarea at bounding box center [782, 411] width 353 height 42
